Goal: Complete application form

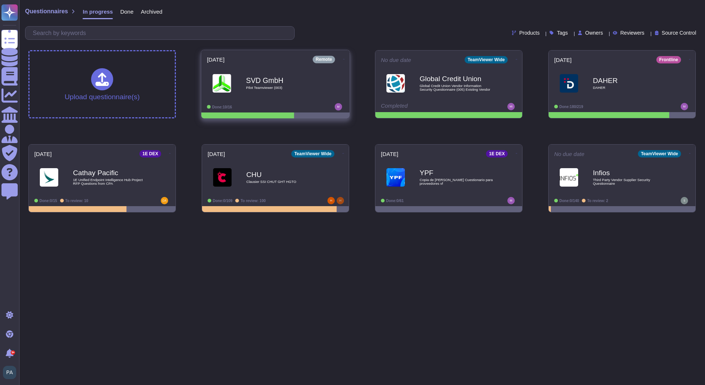
click at [282, 87] on span "Pilot Teamviewer (003)" at bounding box center [283, 88] width 74 height 4
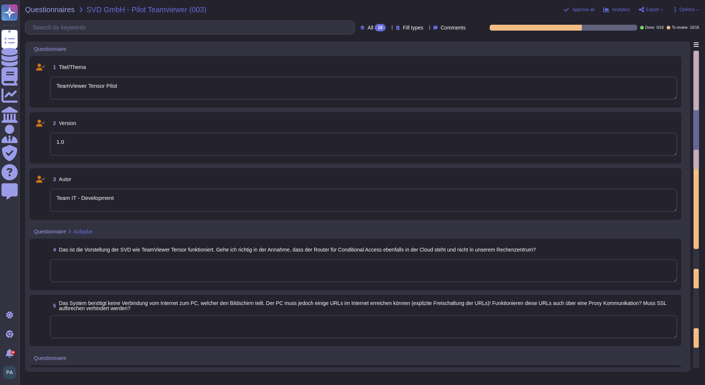
type textarea "TeamViewer Tensor Pilot"
type textarea "1.0"
type textarea "Team IT - Development"
type textarea "Ja, es gibt eine gemeinsame Baseline-Härtung und eine "System Hardening Policy"…"
type textarea "Was genau ist gemeint mit nicht gew\u00fcnschter Kommunikation? Können Sie das …"
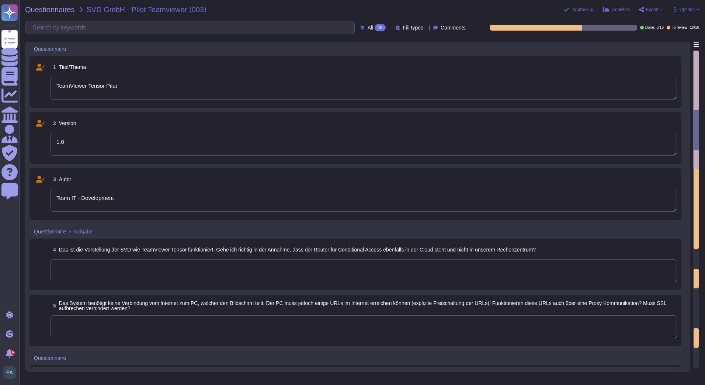
type textarea "Redundanz ist in die Systeminfrastruktur eingebaut, die die Rechenzentrumsdiens…"
type textarea "Alle Kommunikationen zwischen Netzwerk und Schnittstelle sind verschl\u00fcssel…"
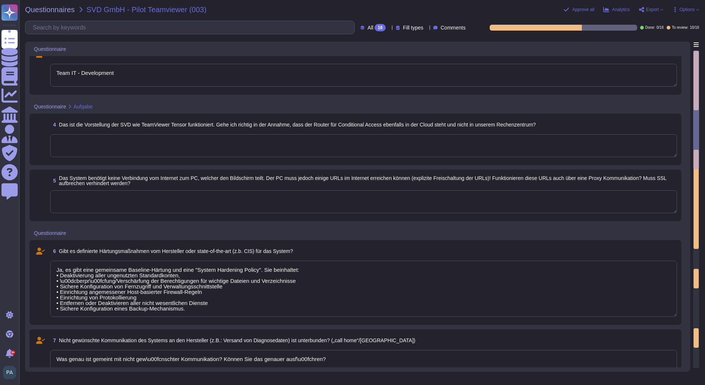
scroll to position [184, 0]
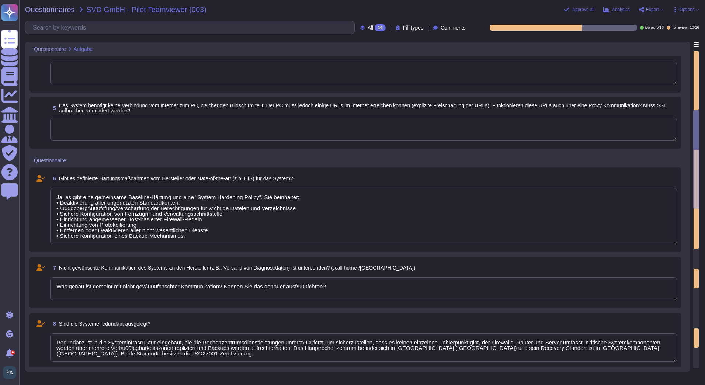
type textarea "Gemäß unseren Sicherheitsrichtlinien verwendet TeamViewer eine ähnliche Verschl…"
type textarea "TeamViewer erstellt Backups kritischer Daten gemäß gängiger Praxis und stellt s…"
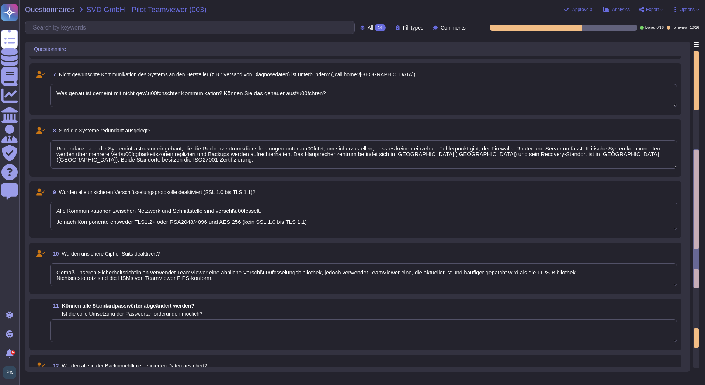
type textarea "[PERSON_NAME]"
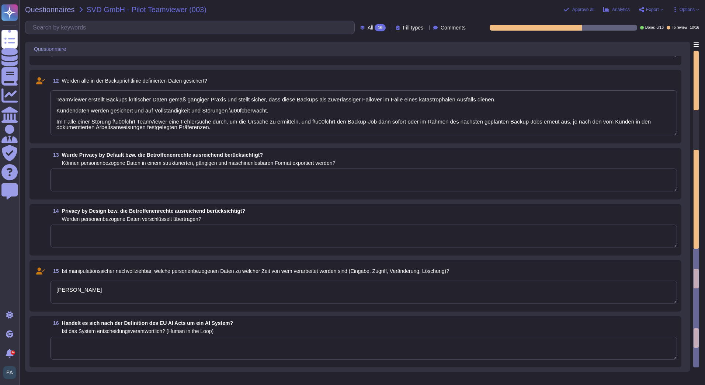
scroll to position [641, 0]
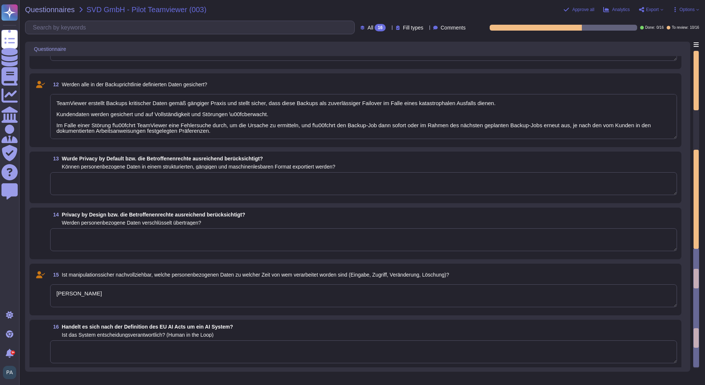
type textarea "Redundanz ist in die Systeminfrastruktur eingebaut, die die Rechenzentrumsdiens…"
